Goal: Communication & Community: Answer question/provide support

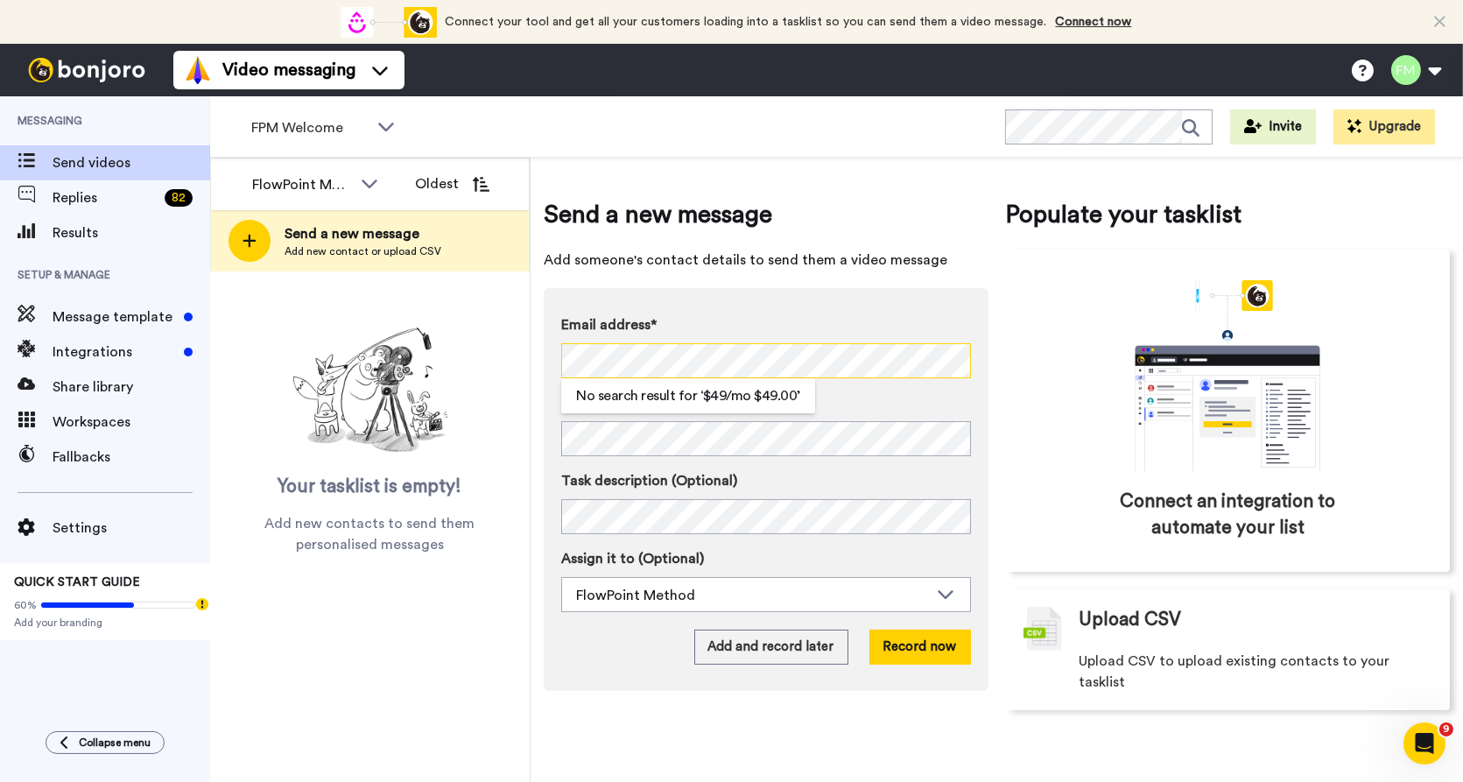
click at [556, 355] on div "Email address* No search result for ‘ $49/mo $49.00 ’ Name Task description (Op…" at bounding box center [766, 489] width 445 height 403
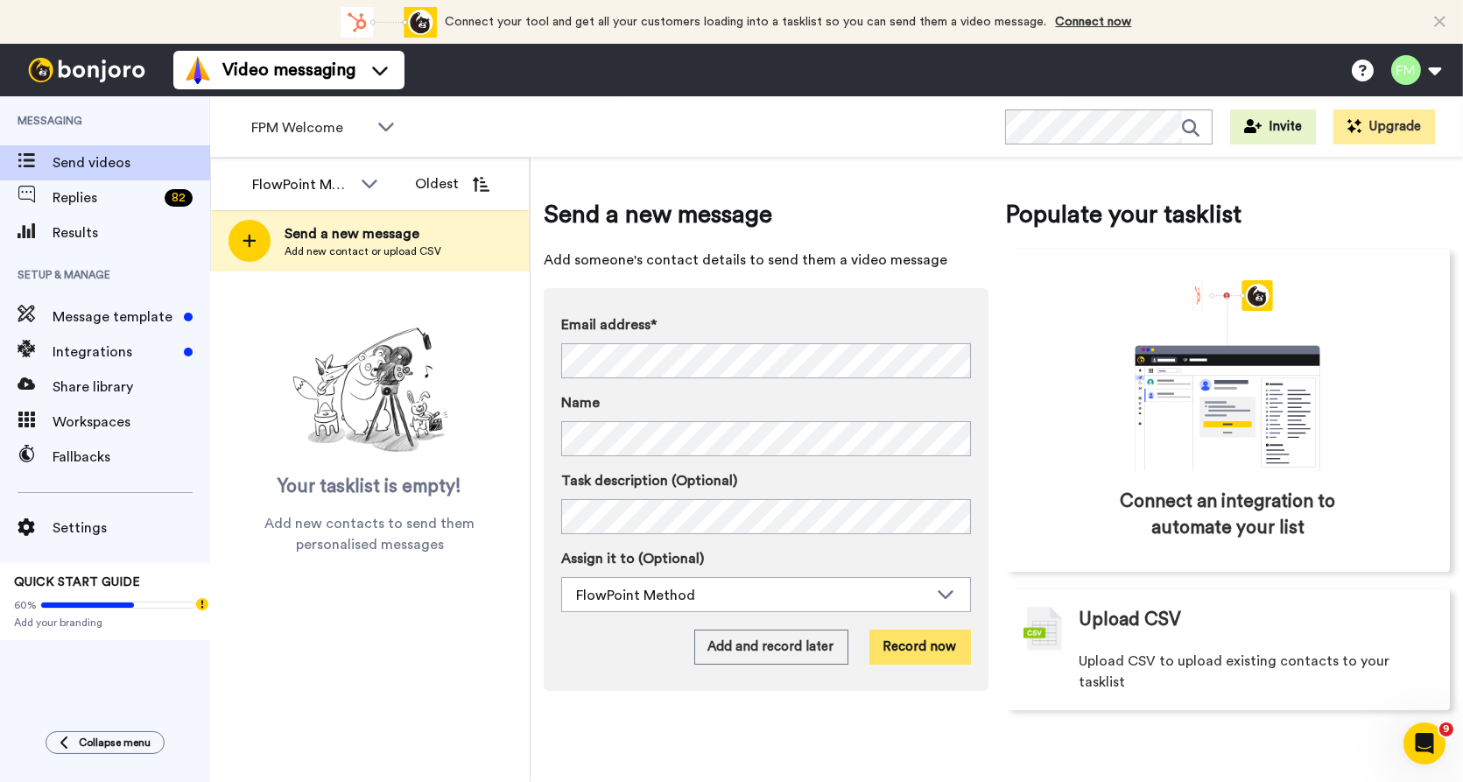
click at [911, 647] on button "Record now" at bounding box center [920, 646] width 102 height 35
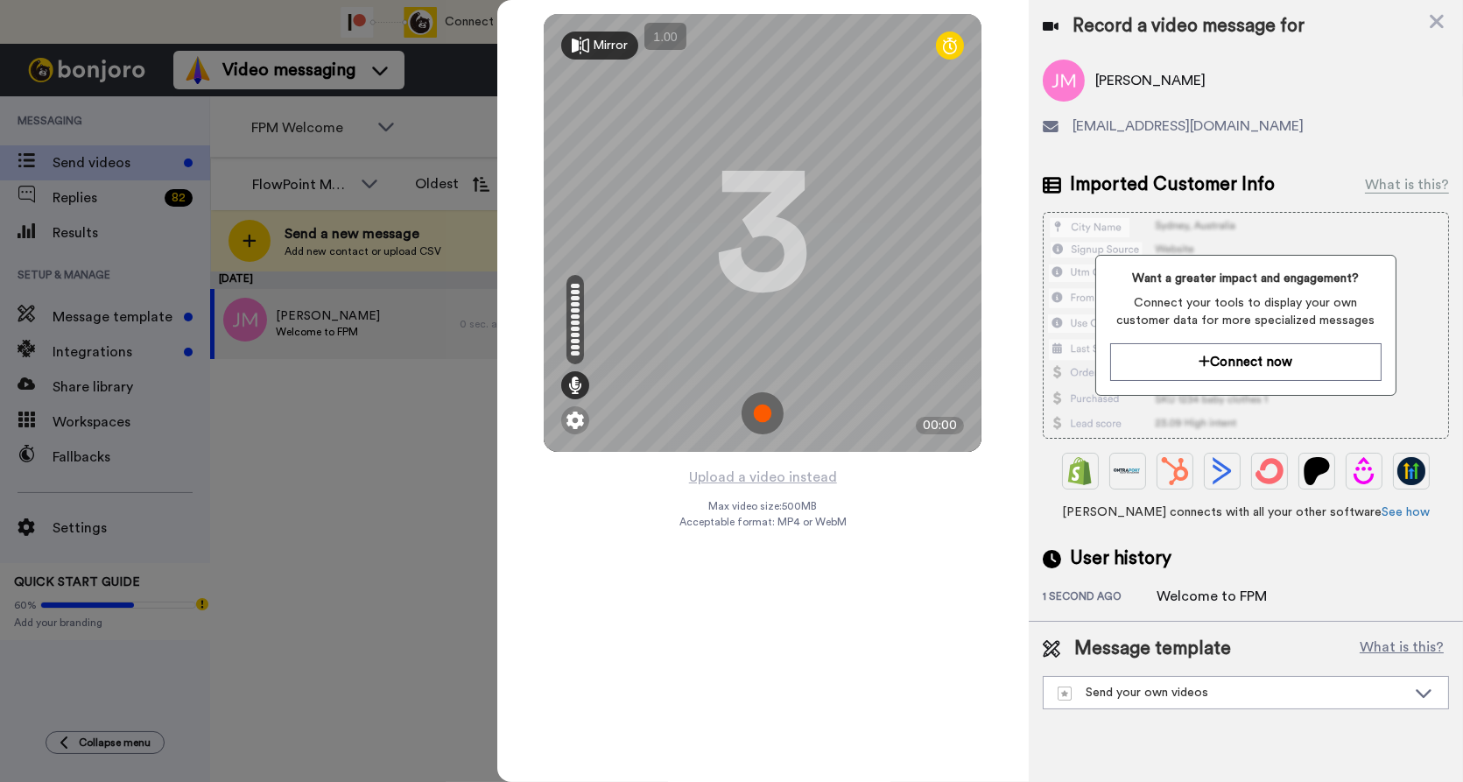
click at [767, 418] on img at bounding box center [762, 413] width 42 height 42
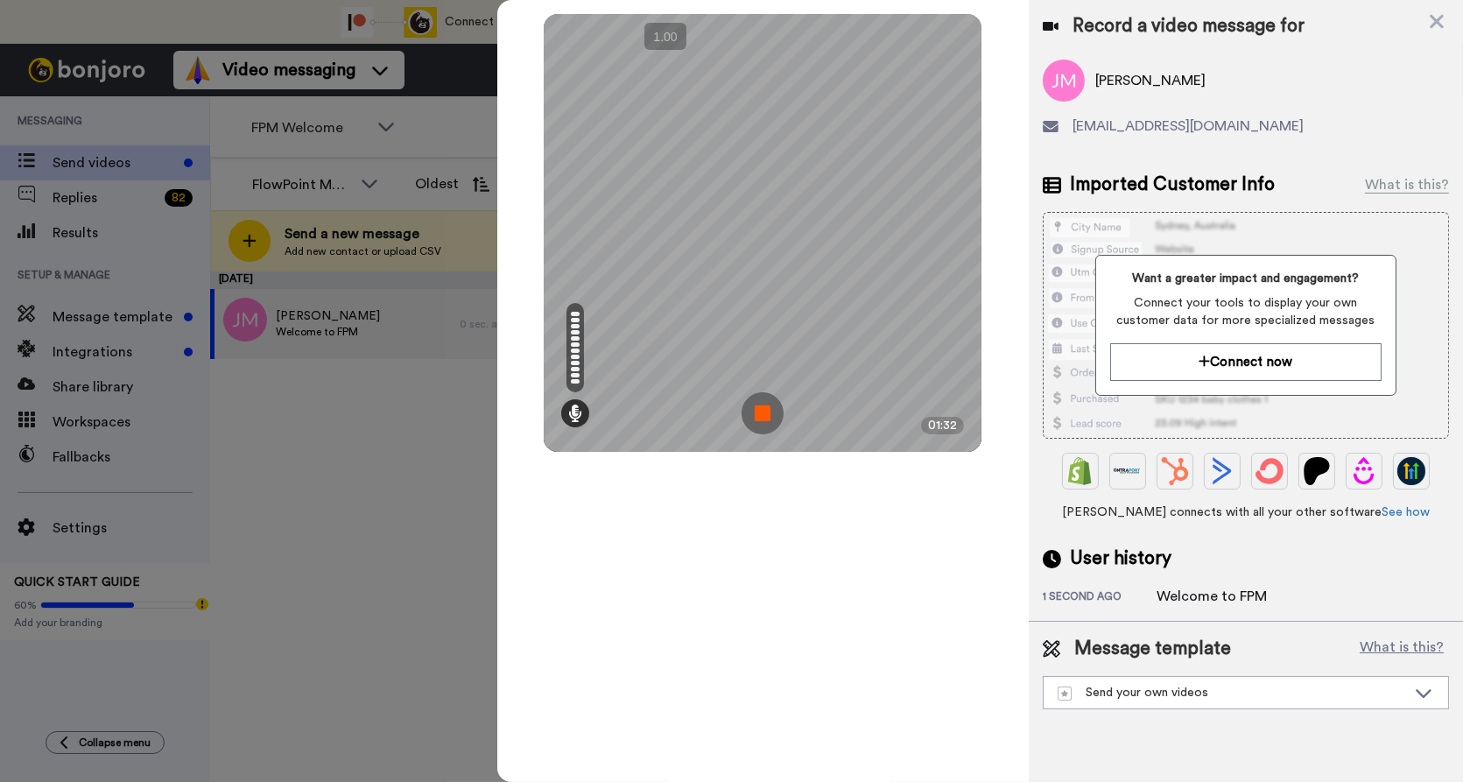
click at [767, 404] on img at bounding box center [762, 413] width 42 height 42
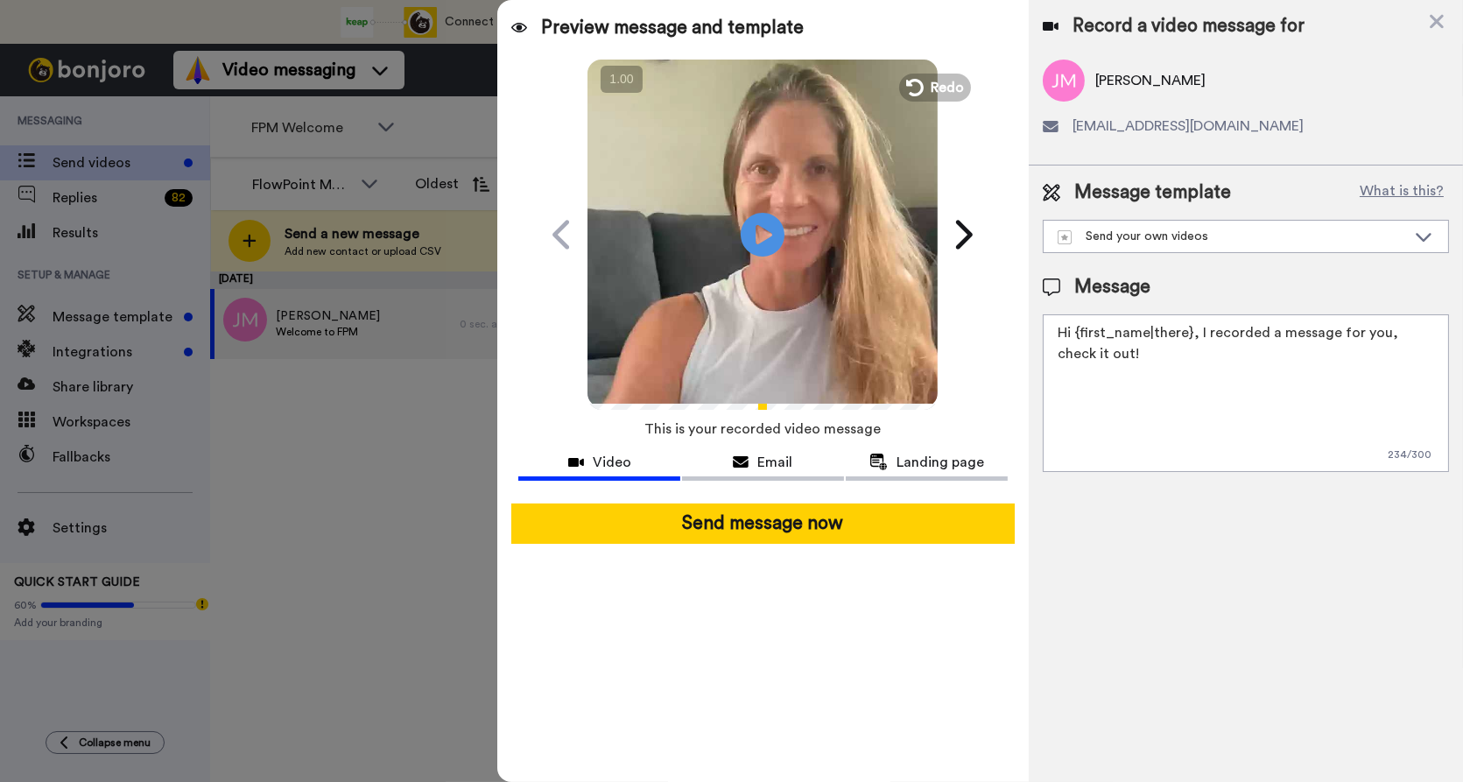
drag, startPoint x: 1168, startPoint y: 363, endPoint x: 1007, endPoint y: 340, distance: 161.9
click at [1007, 340] on div "Preview message and template Play/Pause Here's a personal video I recorded for …" at bounding box center [979, 391] width 965 height 782
type textarea "J"
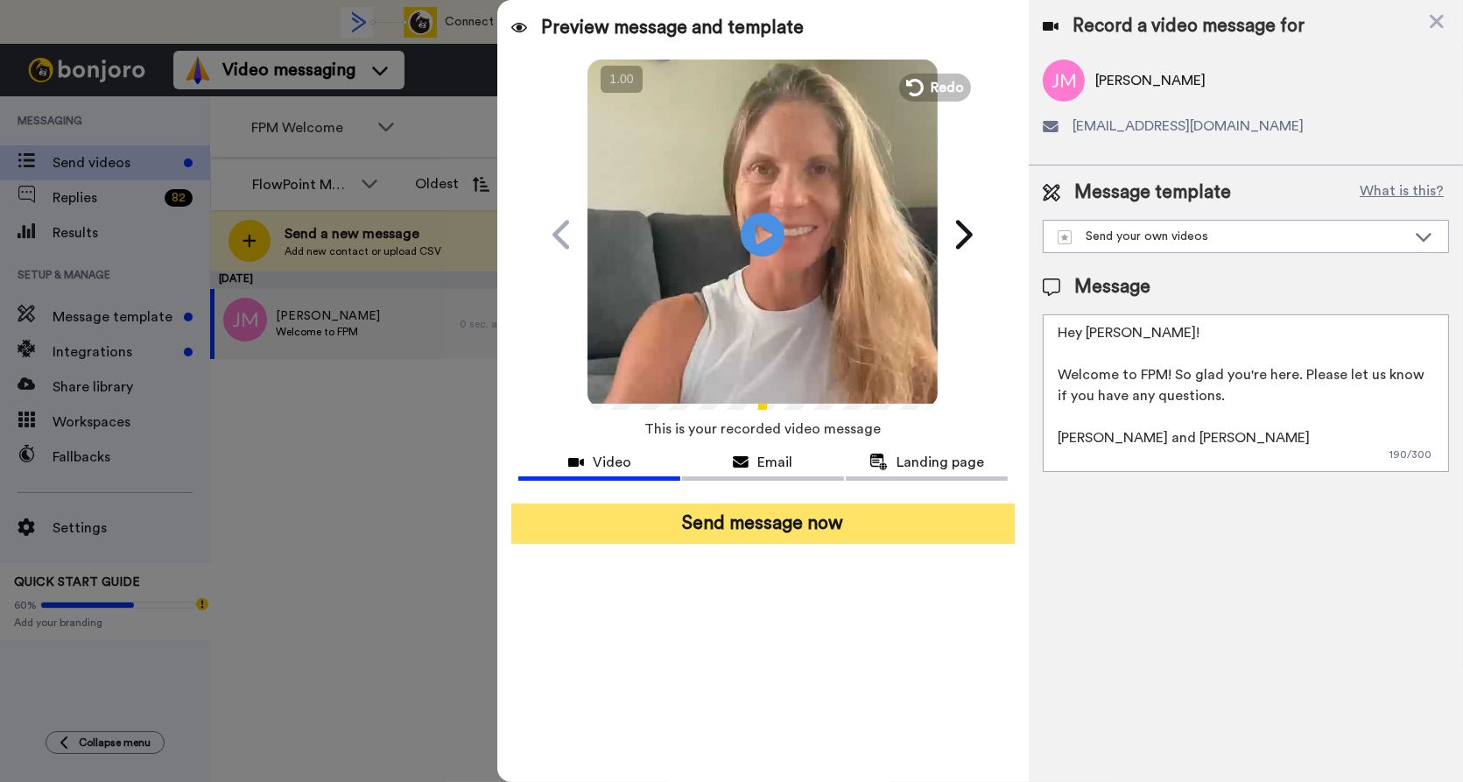
type textarea "Hey [PERSON_NAME]! Welcome to FPM! So glad you're here. Please let us know if y…"
click at [750, 532] on button "Send message now" at bounding box center [762, 523] width 503 height 40
